Goal: Information Seeking & Learning: Learn about a topic

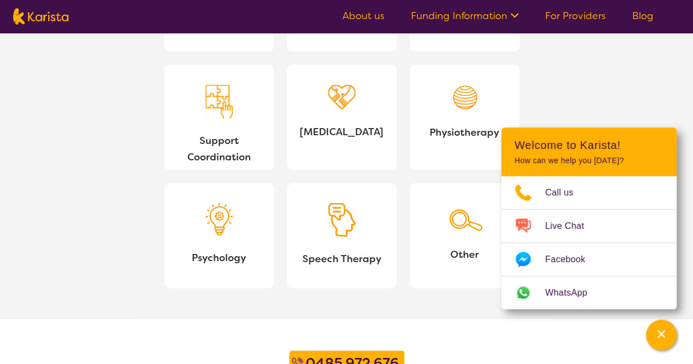
scroll to position [1472, 0]
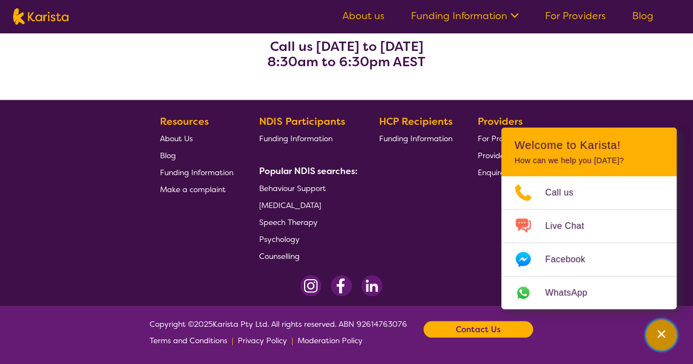
click at [662, 335] on icon "Channel Menu" at bounding box center [661, 334] width 8 height 8
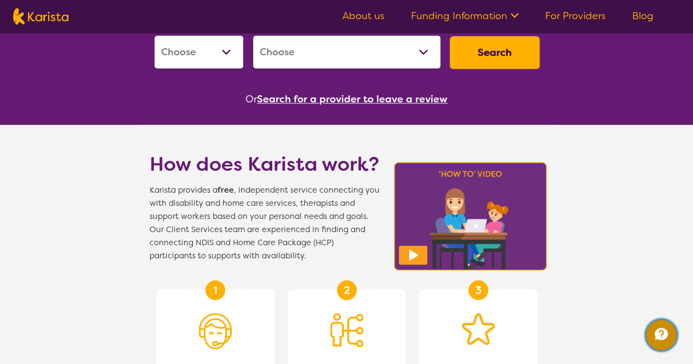
scroll to position [0, 0]
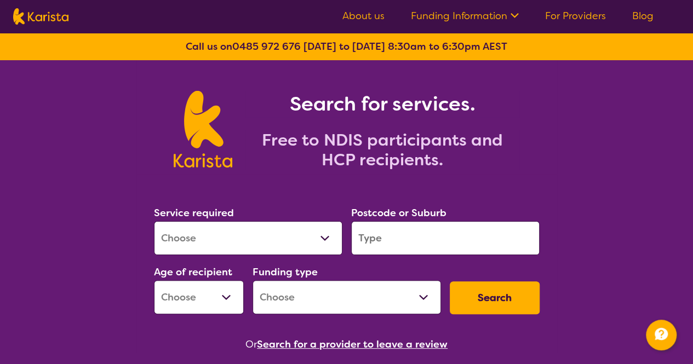
click at [561, 9] on link "For Providers" at bounding box center [575, 15] width 61 height 13
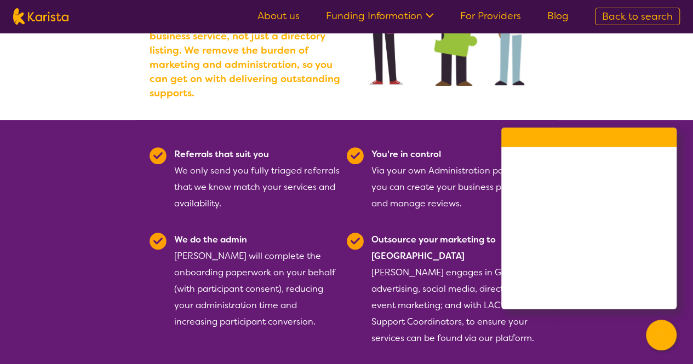
scroll to position [203, 0]
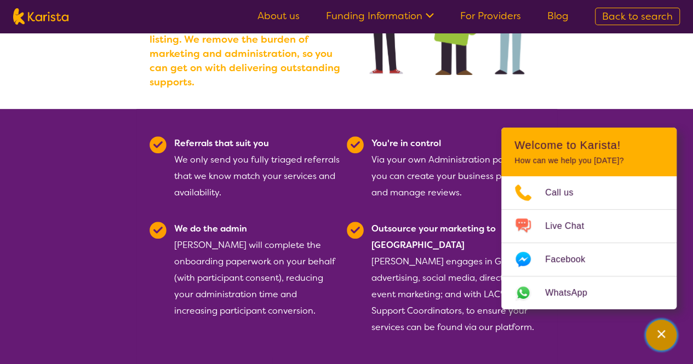
click at [656, 334] on icon "Channel Menu" at bounding box center [661, 334] width 11 height 11
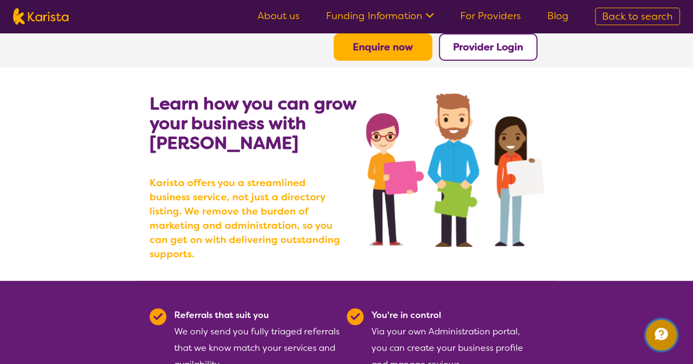
scroll to position [0, 0]
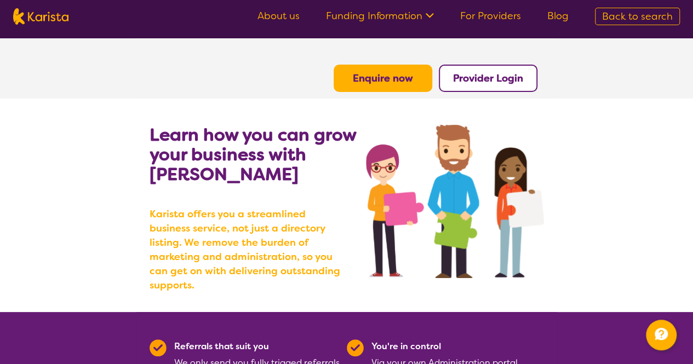
click at [393, 14] on link "Funding Information" at bounding box center [380, 15] width 108 height 13
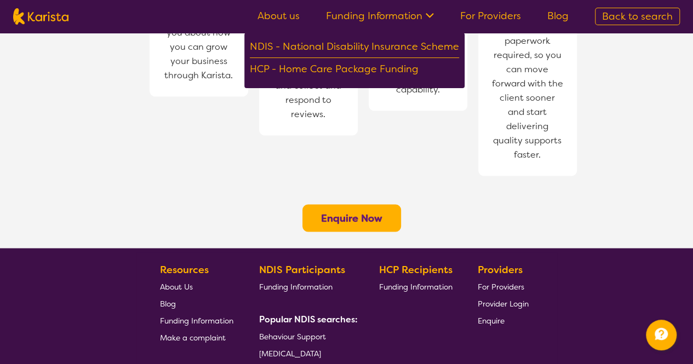
scroll to position [958, 0]
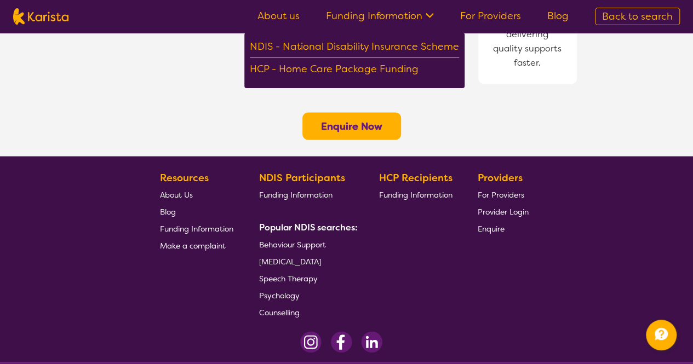
click at [370, 331] on img at bounding box center [371, 341] width 21 height 21
